Goal: Task Accomplishment & Management: Use online tool/utility

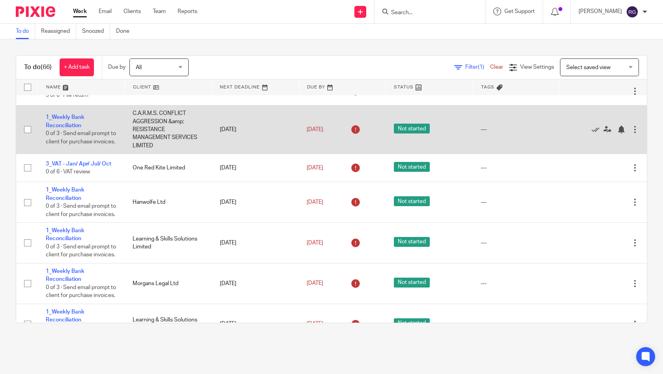
scroll to position [621, 0]
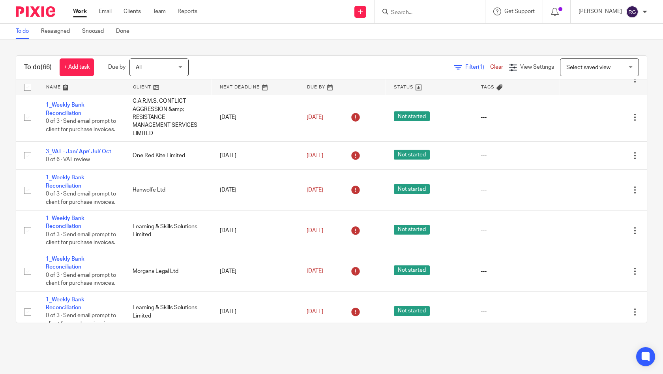
click at [398, 12] on input "Search" at bounding box center [425, 12] width 71 height 7
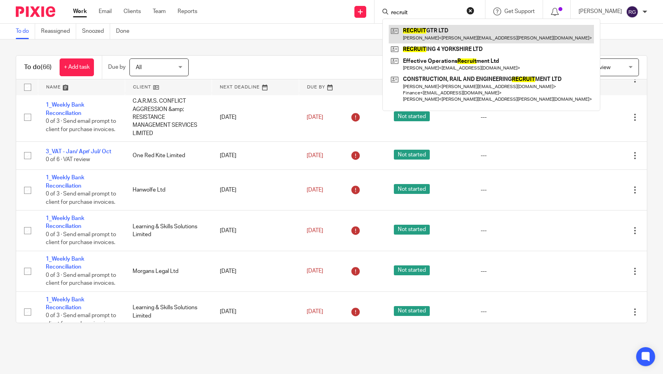
type input "recruit"
click at [420, 31] on link at bounding box center [491, 34] width 205 height 18
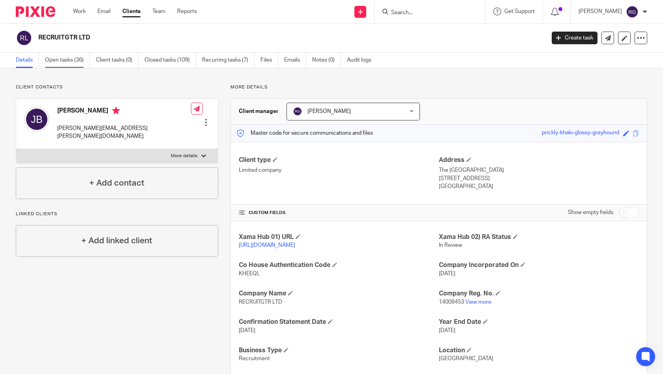
click at [67, 62] on link "Open tasks (36)" at bounding box center [67, 59] width 45 height 15
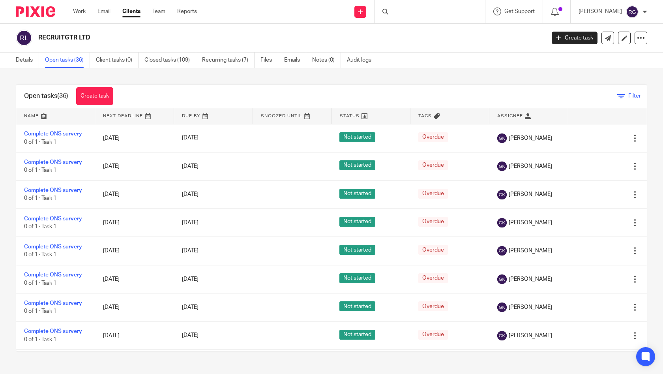
click at [617, 96] on icon at bounding box center [621, 96] width 8 height 8
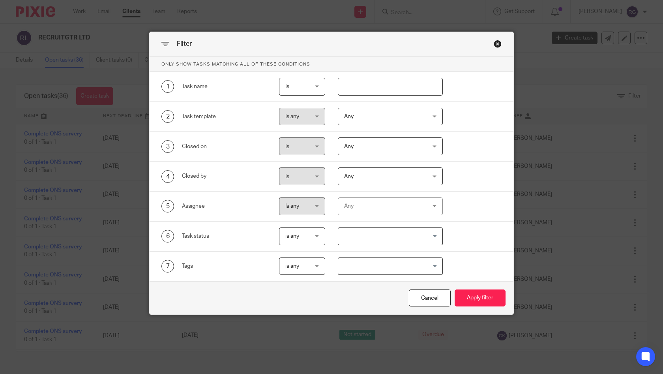
click at [417, 202] on div "Any" at bounding box center [383, 206] width 79 height 17
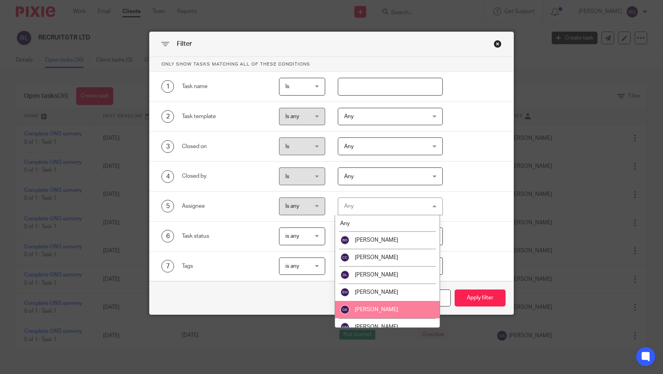
scroll to position [147, 0]
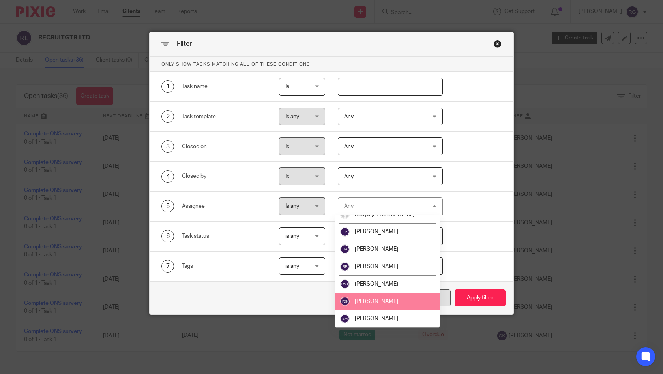
click at [409, 305] on li "[PERSON_NAME]" at bounding box center [387, 300] width 105 height 17
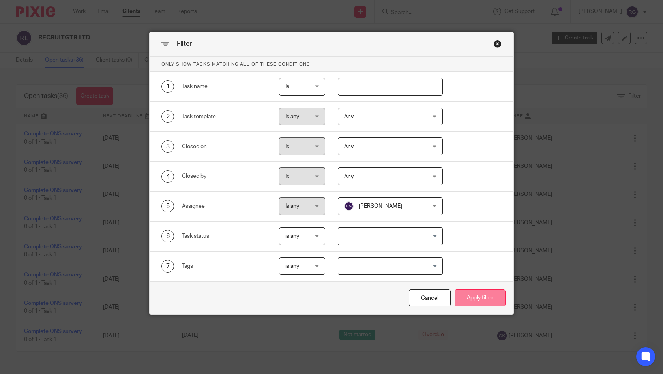
click at [470, 299] on button "Apply filter" at bounding box center [479, 297] width 51 height 17
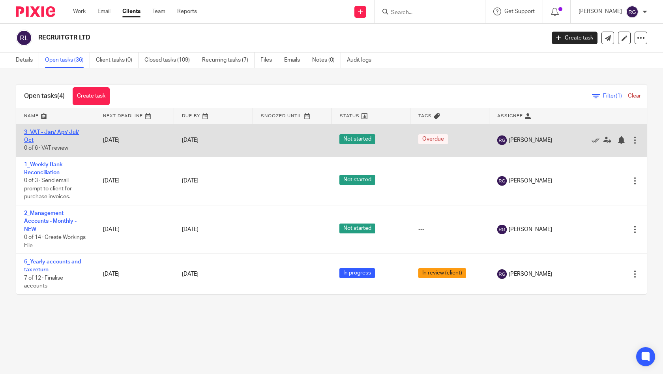
click at [69, 131] on link "3_VAT - Jan/ Apr/ Jul/ Oct" at bounding box center [51, 135] width 55 height 13
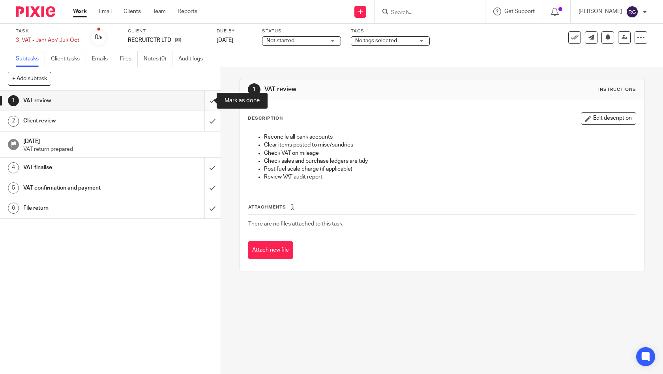
click at [205, 103] on input "submit" at bounding box center [110, 101] width 220 height 20
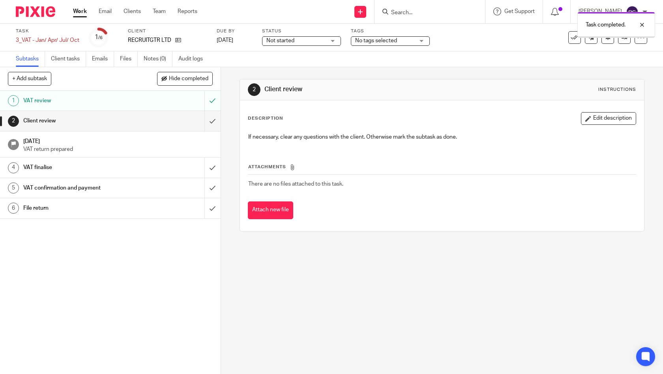
click at [205, 121] on input "submit" at bounding box center [110, 121] width 220 height 20
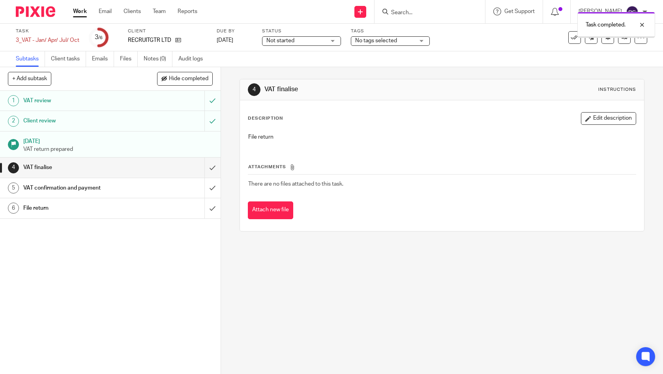
click at [166, 165] on div "VAT finalise" at bounding box center [109, 167] width 173 height 12
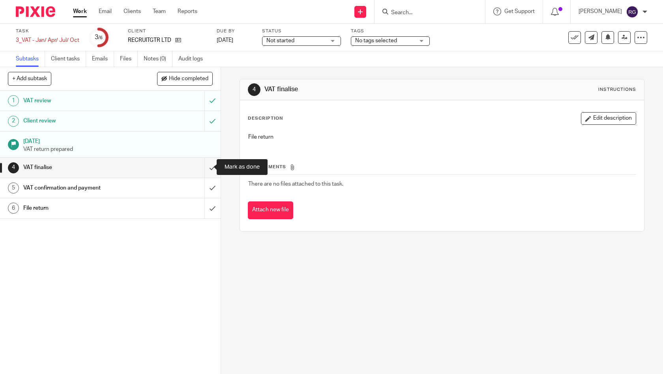
click at [206, 165] on input "submit" at bounding box center [110, 167] width 220 height 20
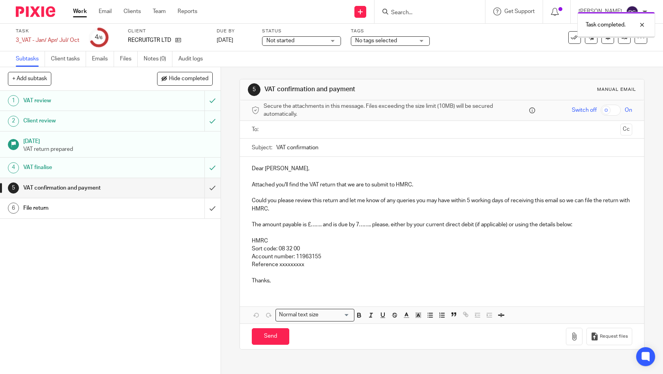
click at [343, 132] on input "text" at bounding box center [441, 129] width 351 height 9
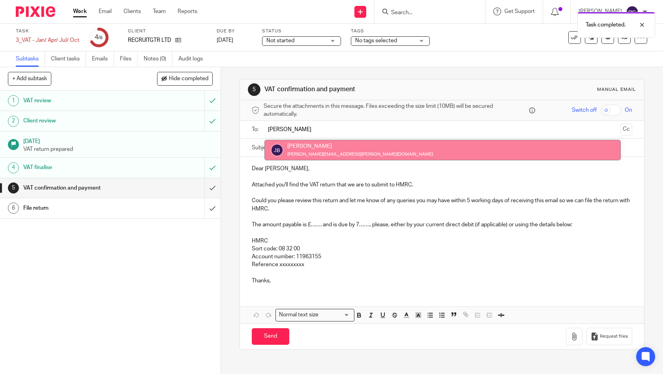
type input "JILL"
click at [407, 160] on div "Dear Jillian, Attached you'll find the VAT return that we are to submit to HMRC…" at bounding box center [442, 224] width 404 height 134
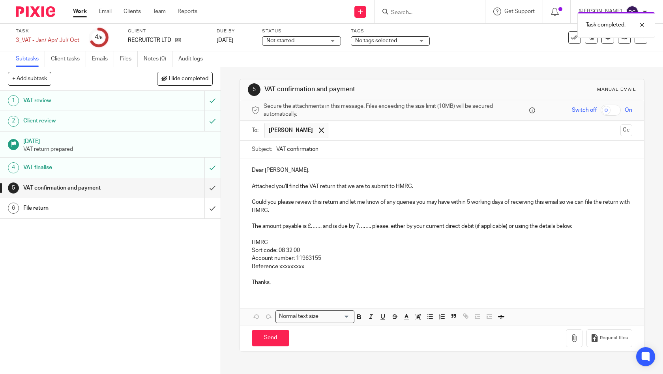
drag, startPoint x: 334, startPoint y: 151, endPoint x: 237, endPoint y: 144, distance: 97.7
click at [240, 144] on div "Subject: VAT confirmation" at bounding box center [442, 149] width 404 height 18
click at [326, 147] on input "VAT confirmation" at bounding box center [454, 149] width 356 height 18
drag, startPoint x: 315, startPoint y: 148, endPoint x: 286, endPoint y: 146, distance: 29.2
click at [286, 146] on input "VAT confirmation" at bounding box center [454, 149] width 356 height 18
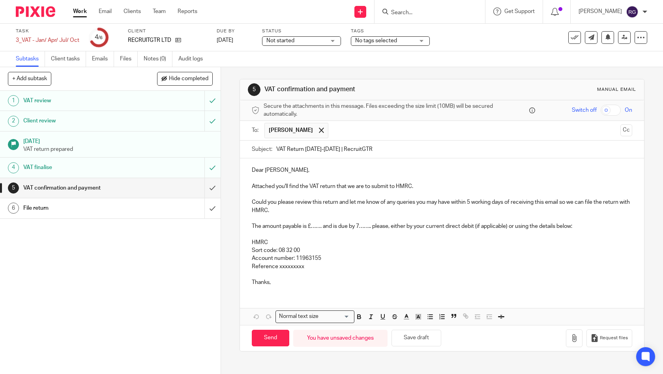
type input "VAT Return May-Jul 2025 | RecruitGTR"
click at [286, 170] on p "Dear Jillian," at bounding box center [442, 170] width 381 height 8
click at [289, 278] on p "Thanks," at bounding box center [442, 282] width 381 height 8
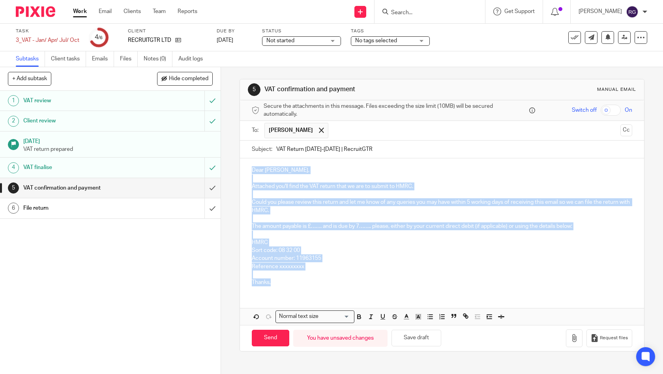
drag, startPoint x: 286, startPoint y: 282, endPoint x: 239, endPoint y: 164, distance: 126.6
click at [240, 164] on div "Dear Jill, Attached you'll find the VAT return that we are to submit to HMRC. C…" at bounding box center [442, 225] width 404 height 134
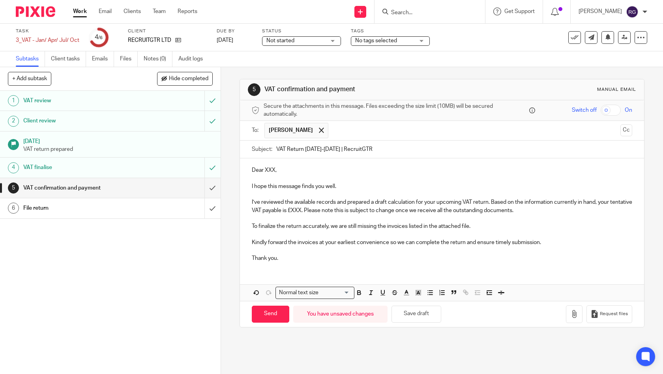
click at [277, 164] on div "Dear XXX, I hope this message finds you well. I’ve reviewed the available recor…" at bounding box center [442, 213] width 404 height 110
drag, startPoint x: 272, startPoint y: 169, endPoint x: 441, endPoint y: 157, distance: 169.3
click at [271, 169] on p "Dear XXX," at bounding box center [442, 170] width 381 height 8
click at [363, 185] on p "I hope this message finds you well." at bounding box center [442, 186] width 381 height 8
click at [368, 204] on p "I’ve reviewed the available records and prepared a draft calculation for your u…" at bounding box center [442, 206] width 381 height 16
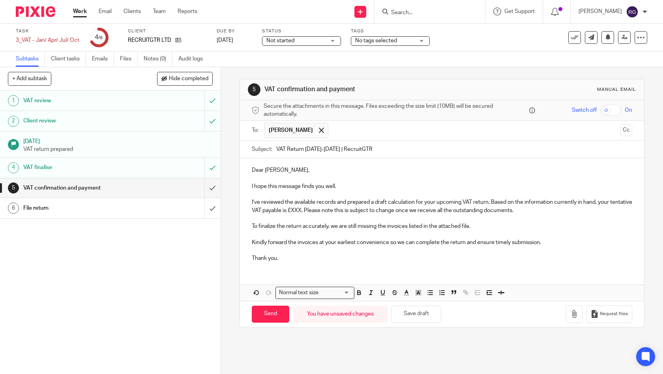
click at [495, 210] on p "I’ve reviewed the available records and prepared a draft calculation for your u…" at bounding box center [442, 206] width 381 height 16
click at [540, 212] on p "I’ve reviewed the available records and prepared a draft calculation for your u…" at bounding box center [442, 206] width 381 height 16
click at [546, 207] on p "I’ve reviewed the available records and prepared a draft calculation for your u…" at bounding box center [442, 206] width 381 height 16
click at [302, 209] on p "I’ve reviewed the available records and prepared a draft calculation for your u…" at bounding box center [442, 206] width 381 height 16
click at [356, 209] on p "I’ve reviewed the available records and prepared a draft calculation for your u…" at bounding box center [442, 206] width 381 height 16
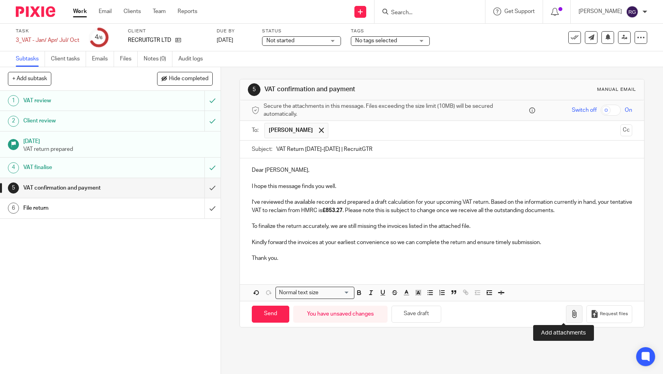
click at [570, 313] on icon "button" at bounding box center [574, 314] width 8 height 8
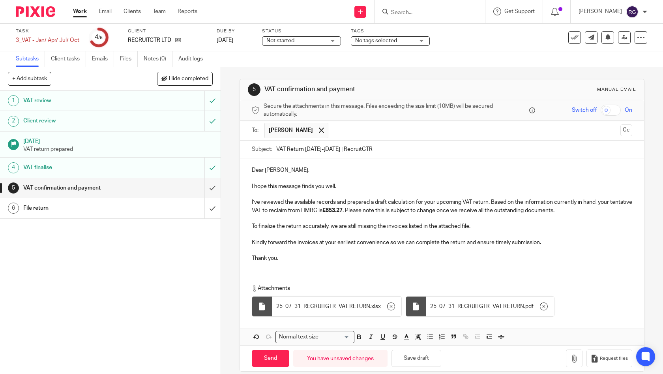
click at [289, 211] on p "I’ve reviewed the available records and prepared a draft calculation for your u…" at bounding box center [442, 206] width 381 height 16
drag, startPoint x: 247, startPoint y: 209, endPoint x: 337, endPoint y: 210, distance: 90.3
click at [337, 210] on div "Dear Jill, I hope this message finds you well. I’ve reviewed the available reco…" at bounding box center [442, 213] width 404 height 110
click at [426, 267] on div "Dear Jill, I hope this message finds you well. I’ve reviewed the available reco…" at bounding box center [442, 251] width 404 height 187
click at [570, 354] on icon "button" at bounding box center [574, 358] width 8 height 8
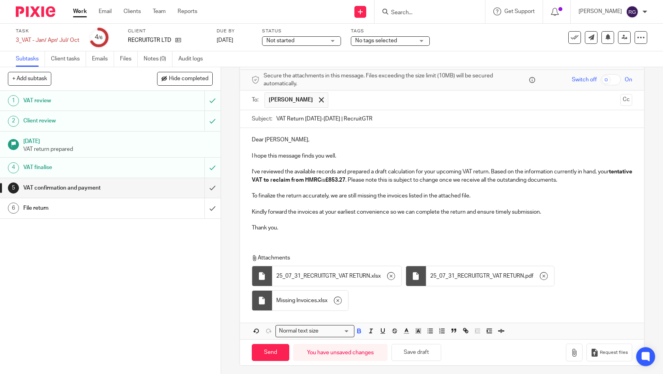
scroll to position [32, 0]
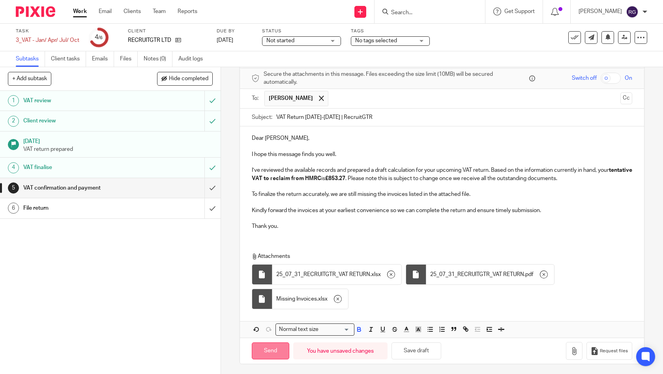
click at [262, 348] on input "Send" at bounding box center [270, 350] width 37 height 17
type input "Sent"
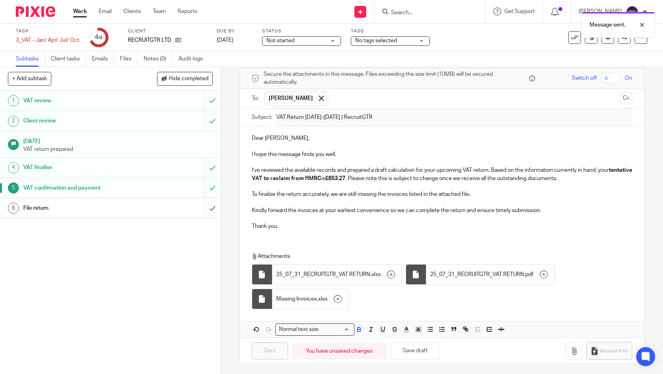
scroll to position [0, 0]
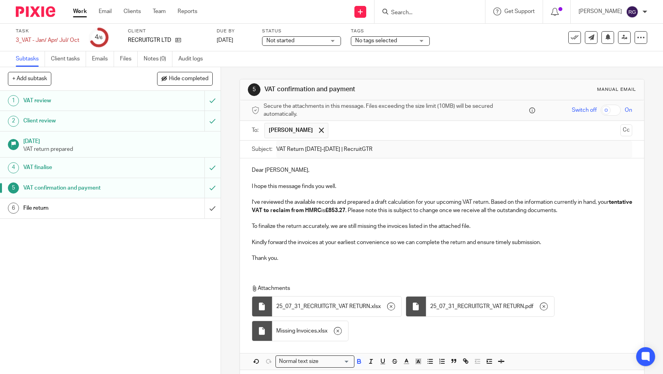
click at [321, 42] on span "Not started" at bounding box center [295, 41] width 59 height 8
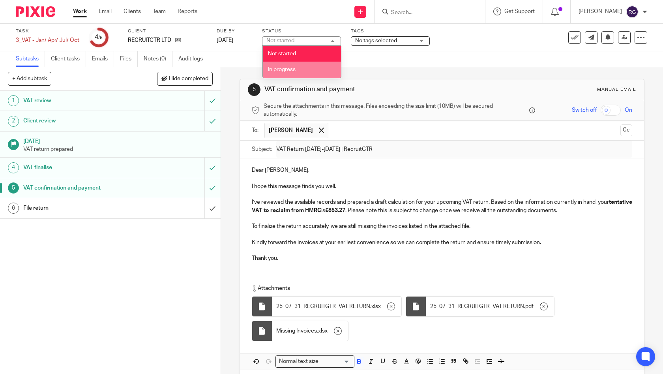
click at [308, 67] on li "In progress" at bounding box center [302, 70] width 78 height 16
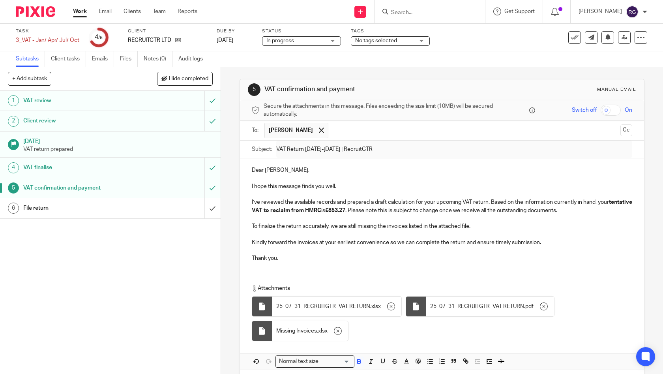
click at [400, 38] on span "No tags selected" at bounding box center [384, 41] width 59 height 8
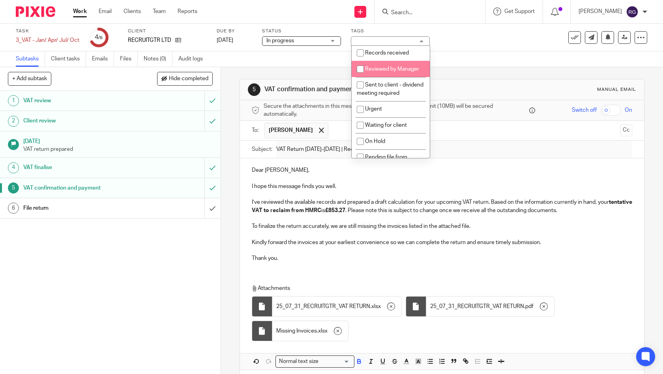
scroll to position [110, 0]
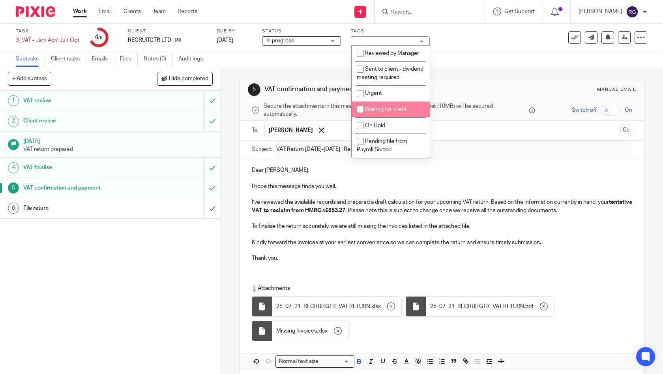
click at [404, 108] on span "Waiting for client" at bounding box center [386, 109] width 42 height 6
checkbox input "true"
click at [469, 79] on div "5 VAT confirmation and payment Manual email Secure the attachments in this mess…" at bounding box center [441, 237] width 405 height 317
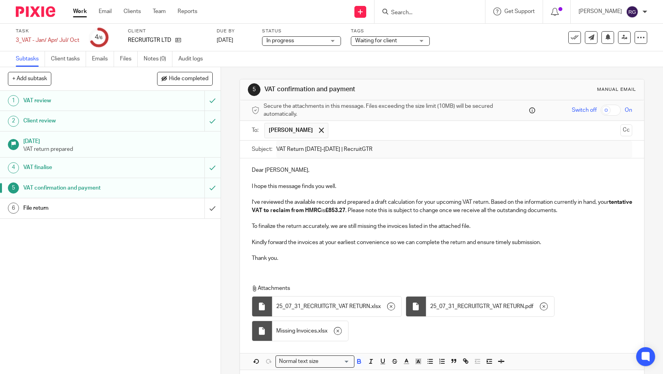
scroll to position [2, 0]
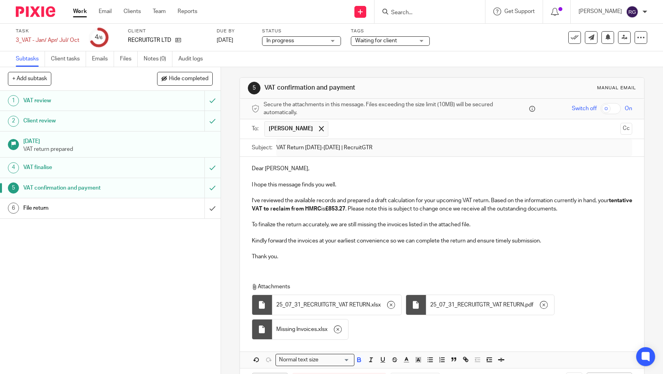
click at [78, 11] on link "Work" at bounding box center [80, 11] width 14 height 8
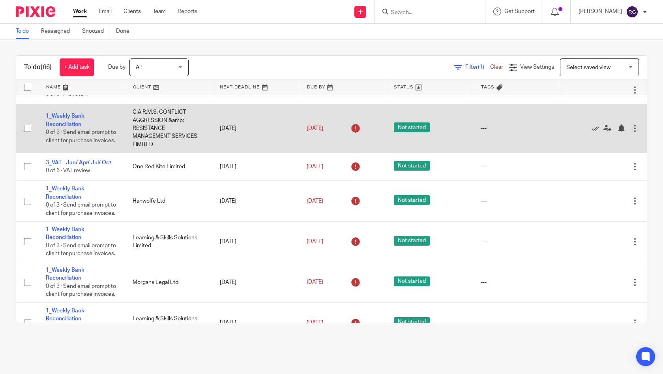
scroll to position [612, 0]
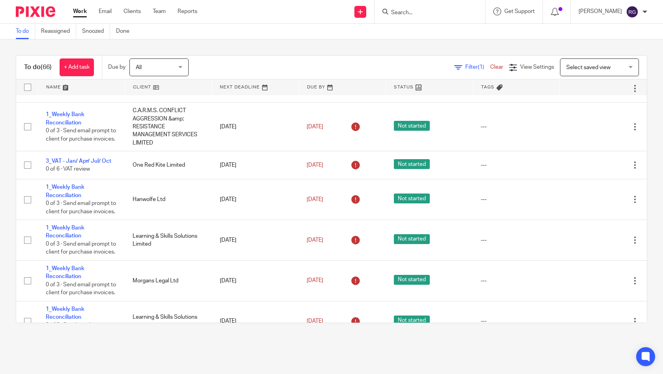
click at [409, 9] on input "Search" at bounding box center [425, 12] width 71 height 7
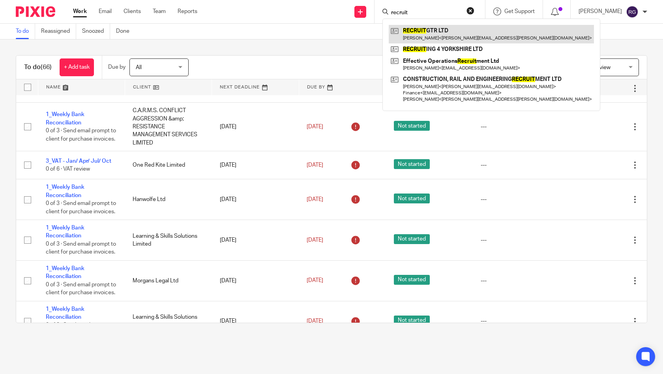
type input "recruit"
click at [442, 26] on link at bounding box center [491, 34] width 205 height 18
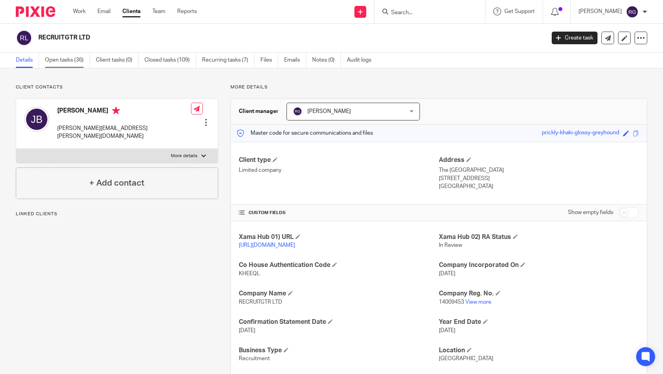
click at [62, 61] on link "Open tasks (36)" at bounding box center [67, 59] width 45 height 15
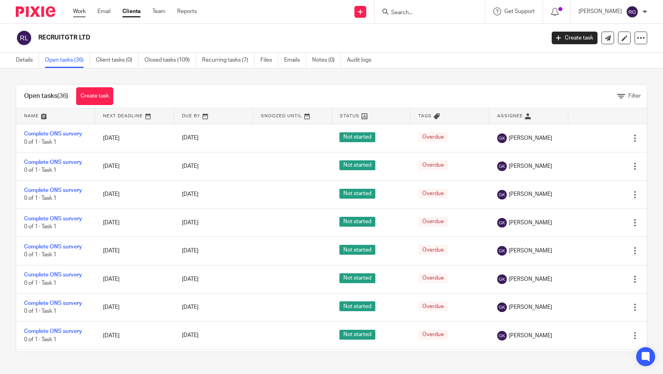
click at [78, 14] on link "Work" at bounding box center [79, 11] width 13 height 8
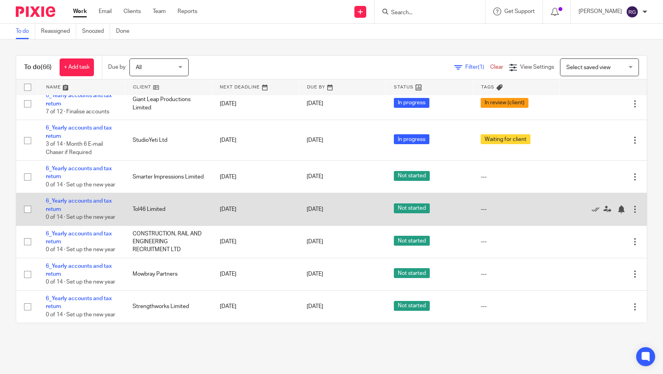
scroll to position [2574, 0]
